Goal: Task Accomplishment & Management: Complete application form

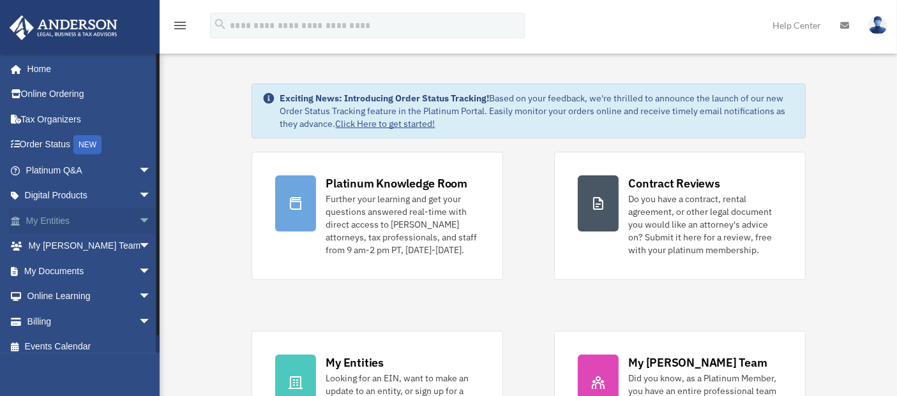
click at [138, 223] on span "arrow_drop_down" at bounding box center [151, 221] width 26 height 26
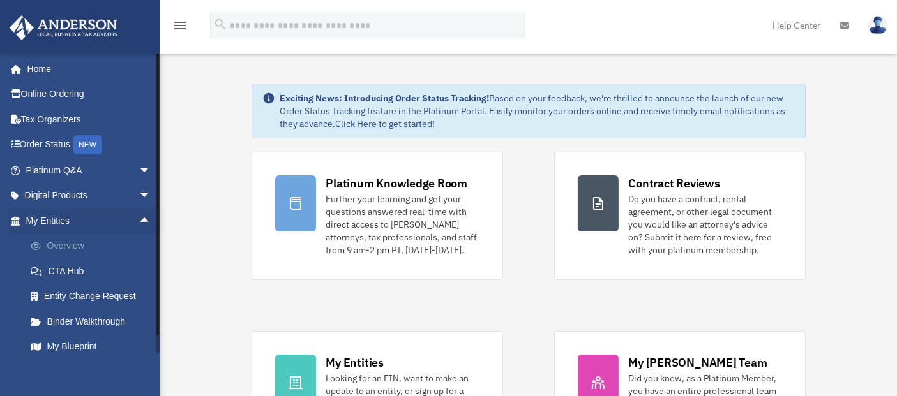
click at [59, 246] on link "Overview" at bounding box center [94, 247] width 153 height 26
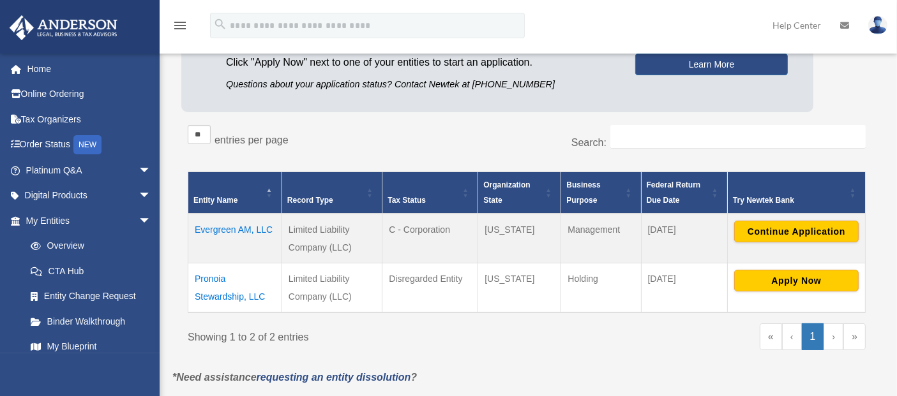
scroll to position [149, 0]
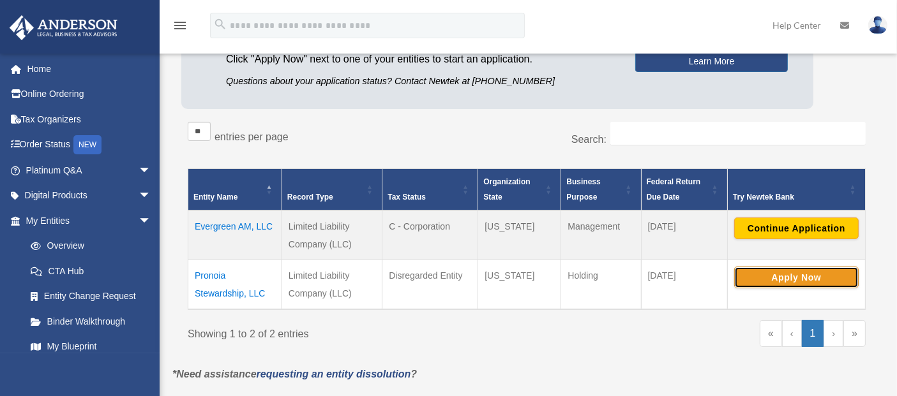
click at [780, 279] on button "Apply Now" at bounding box center [796, 278] width 124 height 22
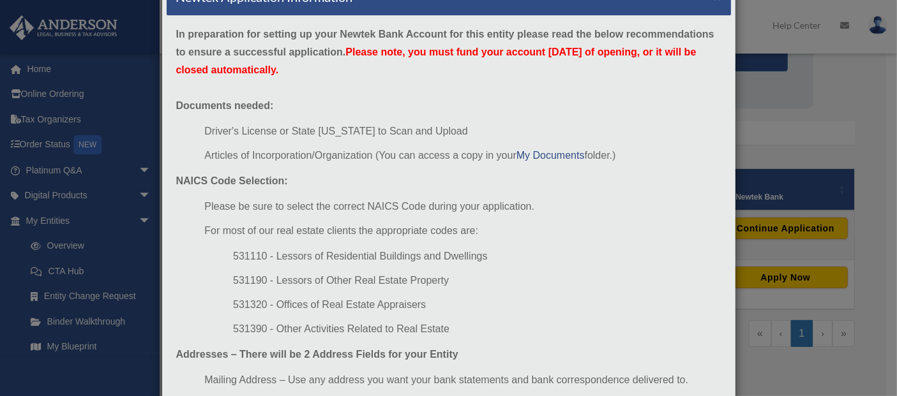
scroll to position [0, 0]
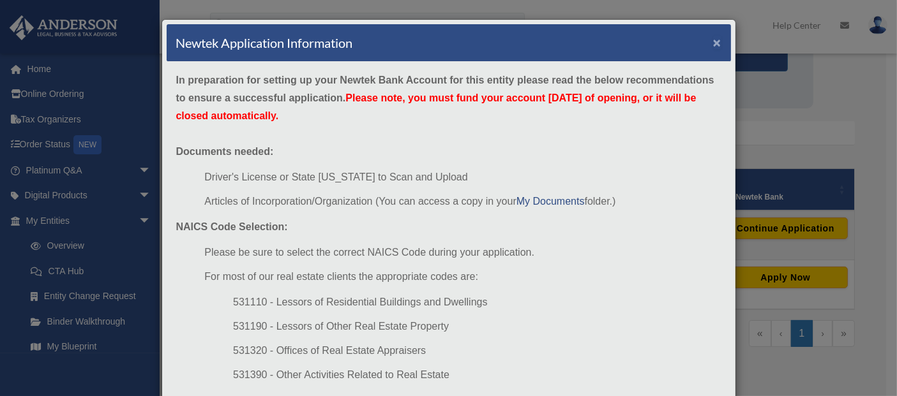
click at [714, 42] on button "×" at bounding box center [717, 42] width 8 height 13
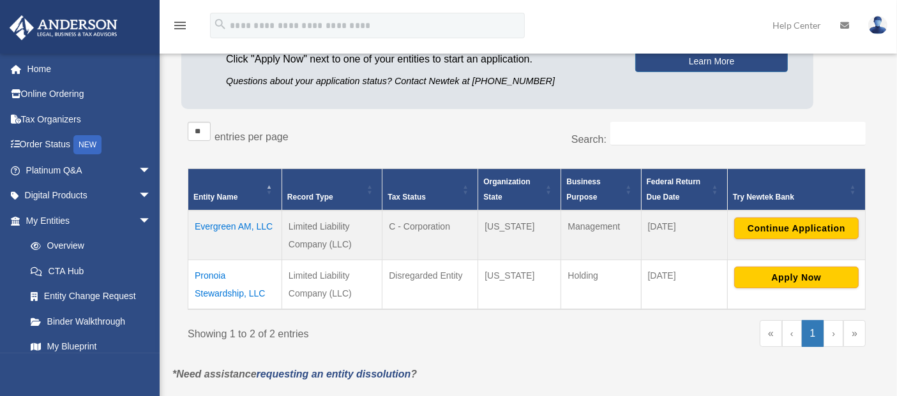
click at [224, 290] on td "Pronoia Stewardship, LLC" at bounding box center [235, 285] width 94 height 50
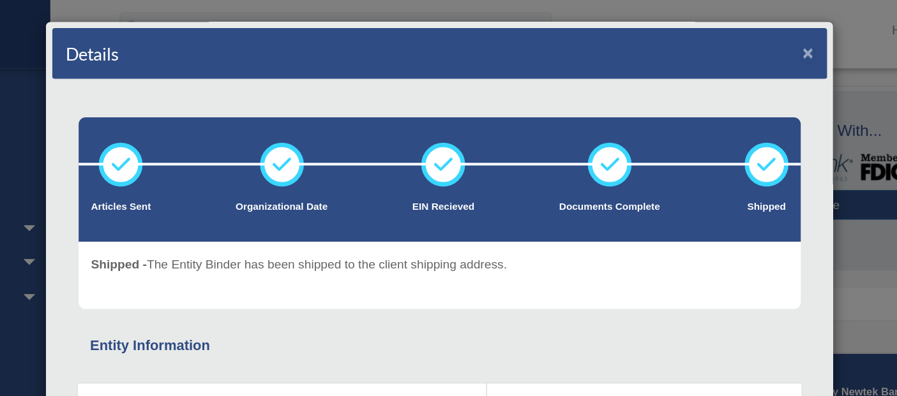
click at [707, 44] on button "×" at bounding box center [711, 42] width 8 height 13
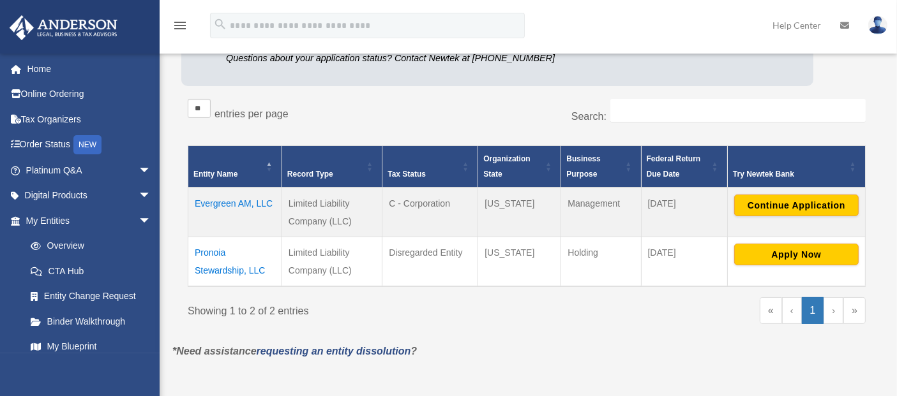
scroll to position [173, 0]
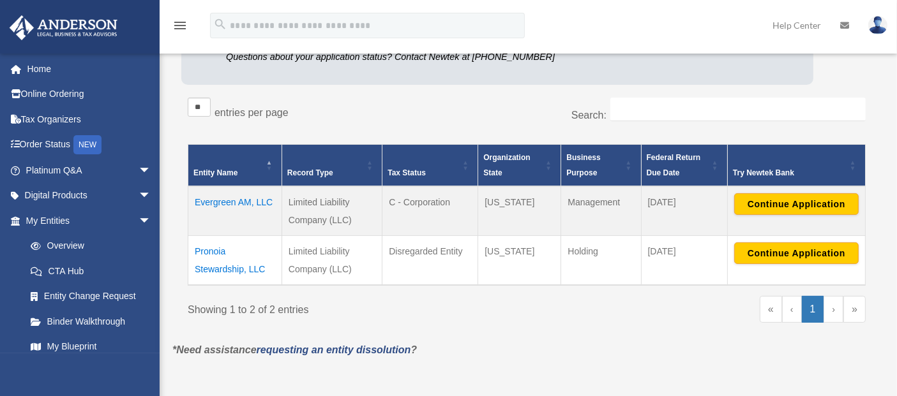
scroll to position [173, 0]
